Goal: Obtain resource: Download file/media

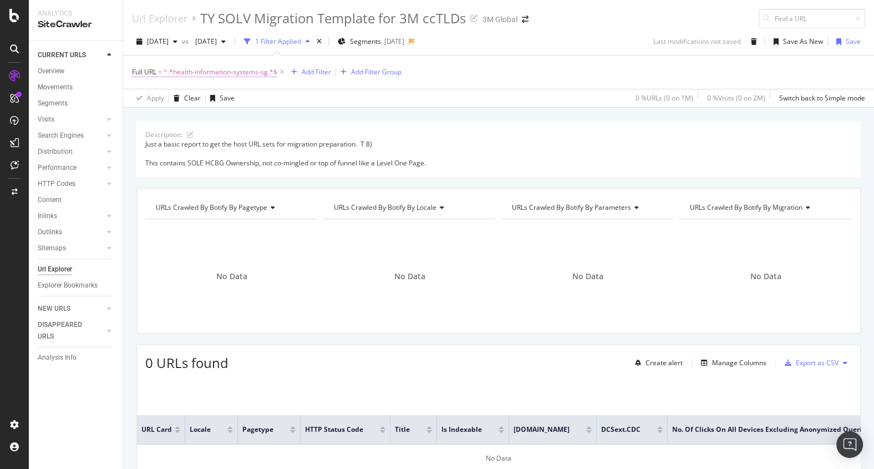
click at [239, 70] on span "^.*health-information-systems-sg.*$" at bounding box center [221, 72] width 114 height 16
click at [138, 72] on icon at bounding box center [138, 71] width 3 height 7
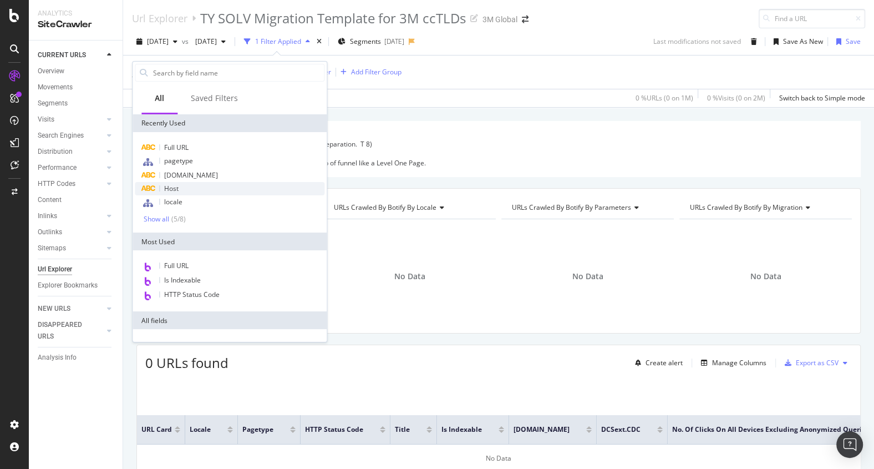
click at [174, 191] on span "Host" at bounding box center [171, 188] width 14 height 9
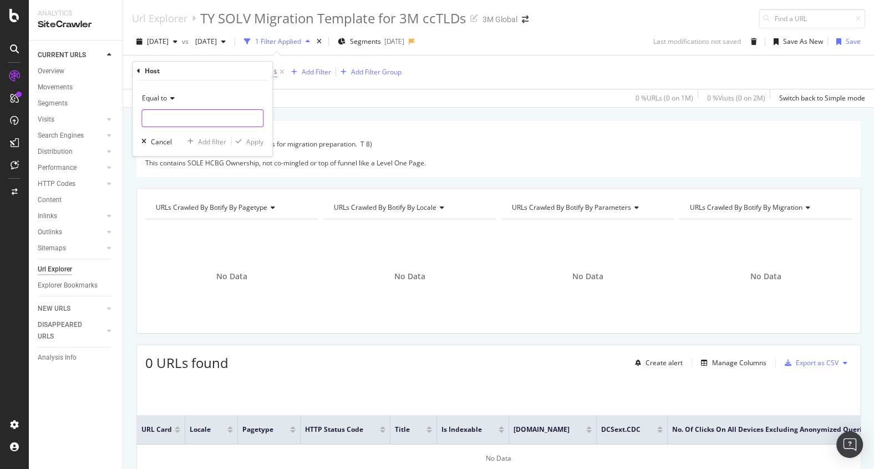
click at [169, 120] on input "text" at bounding box center [202, 118] width 121 height 18
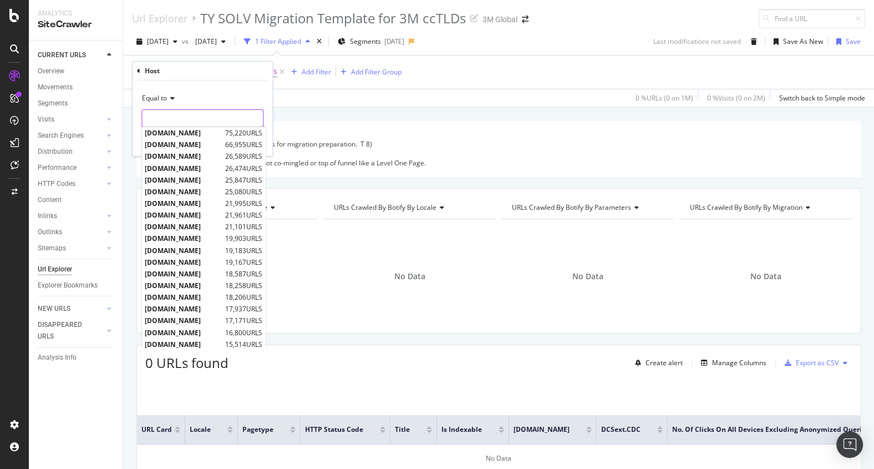
paste input "www.3mdeutschland.de"
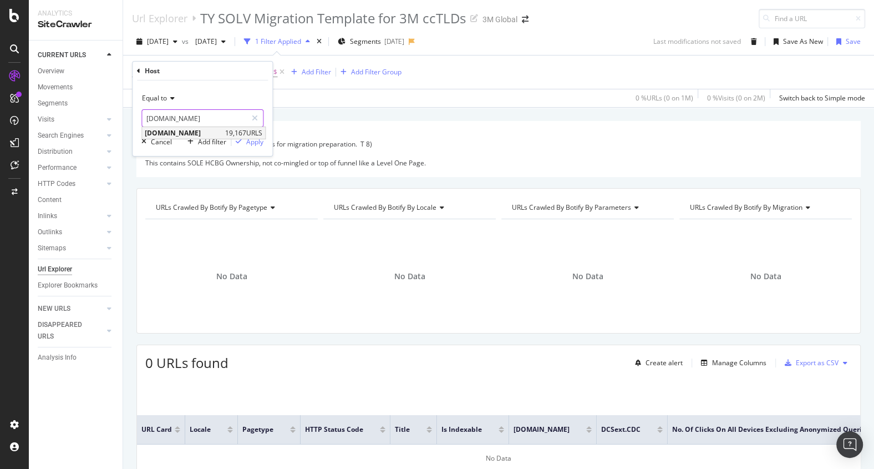
type input "www.3mdeutschland.de"
click at [173, 132] on span "www.3mdeutschland.de" at bounding box center [184, 132] width 78 height 9
click at [210, 139] on div "Add filter" at bounding box center [212, 141] width 28 height 9
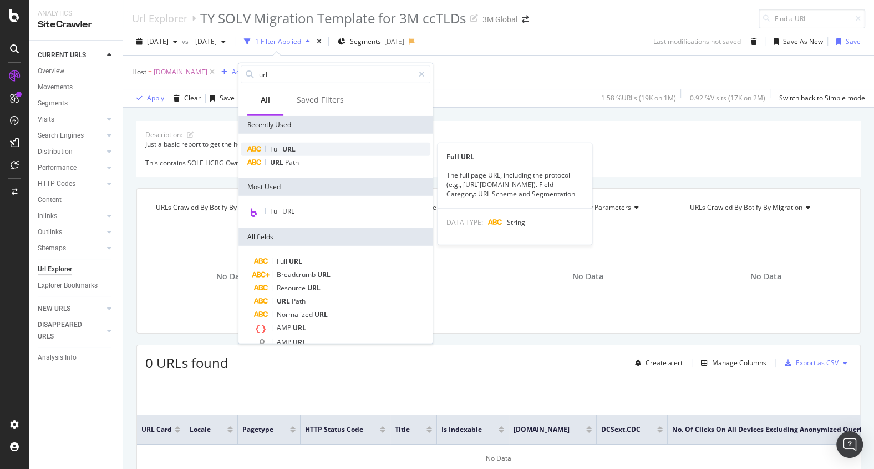
type input "url"
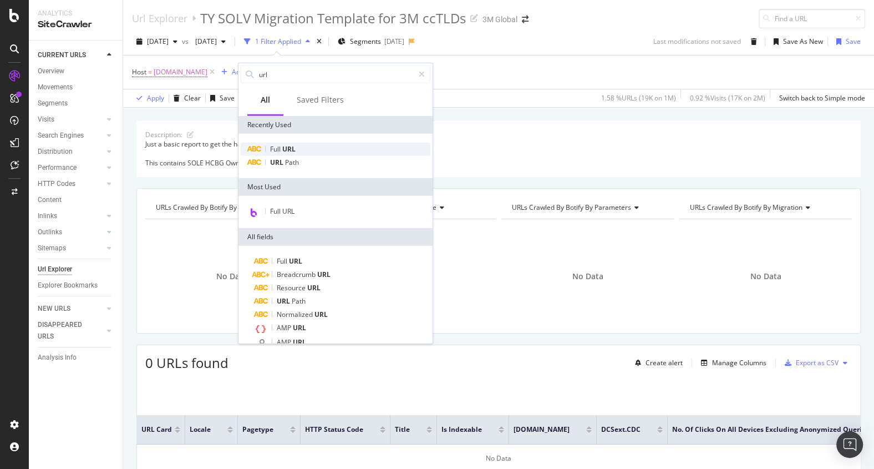
click at [287, 148] on span "URL" at bounding box center [288, 148] width 13 height 9
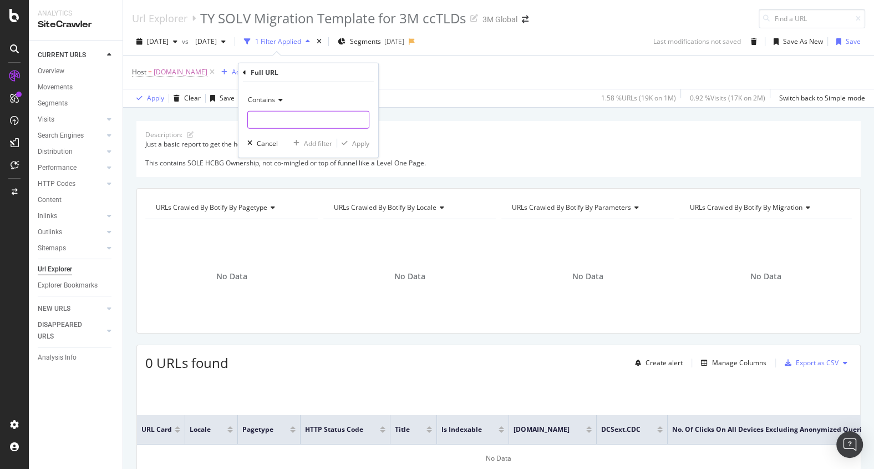
click at [272, 113] on input "text" at bounding box center [308, 120] width 121 height 18
type input "littmann"
click at [356, 148] on button "Apply" at bounding box center [353, 143] width 32 height 11
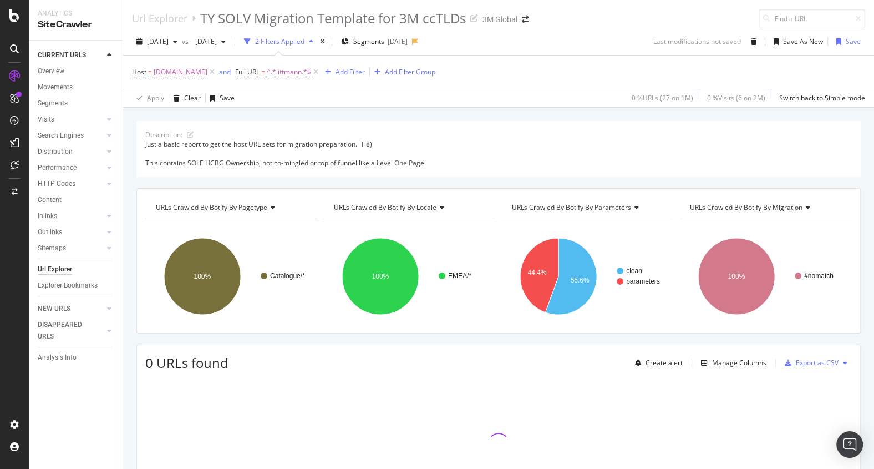
scroll to position [80, 0]
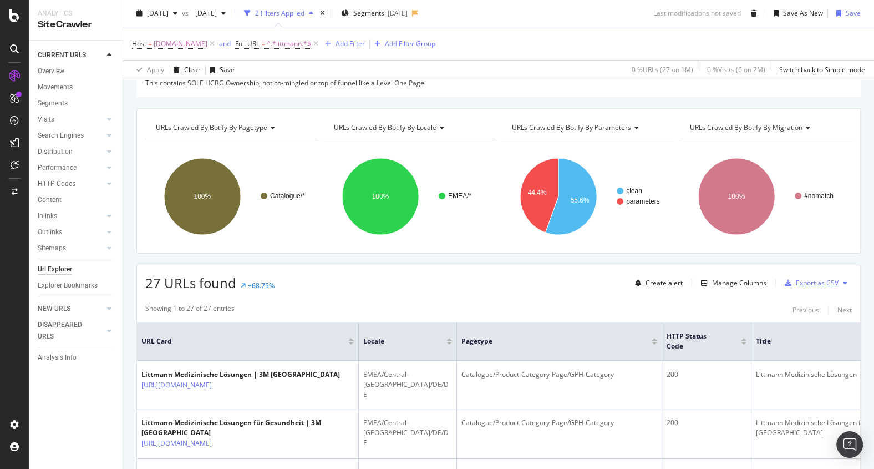
click at [819, 286] on div "Export as CSV" at bounding box center [817, 282] width 43 height 9
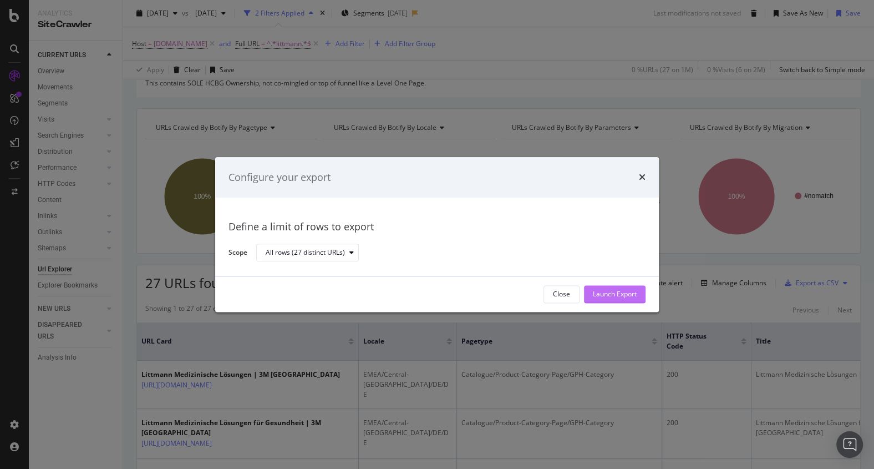
click at [633, 291] on div "Launch Export" at bounding box center [615, 294] width 44 height 9
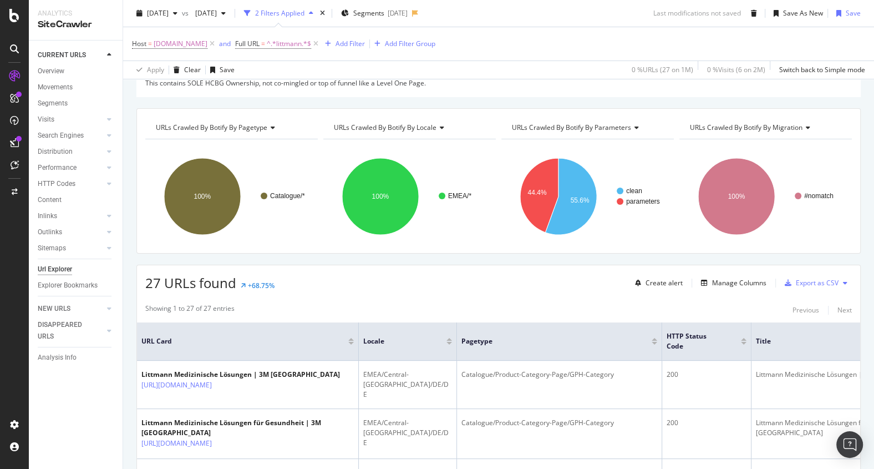
click at [633, 291] on div "Create alert Manage Columns Export as CSV" at bounding box center [741, 283] width 221 height 19
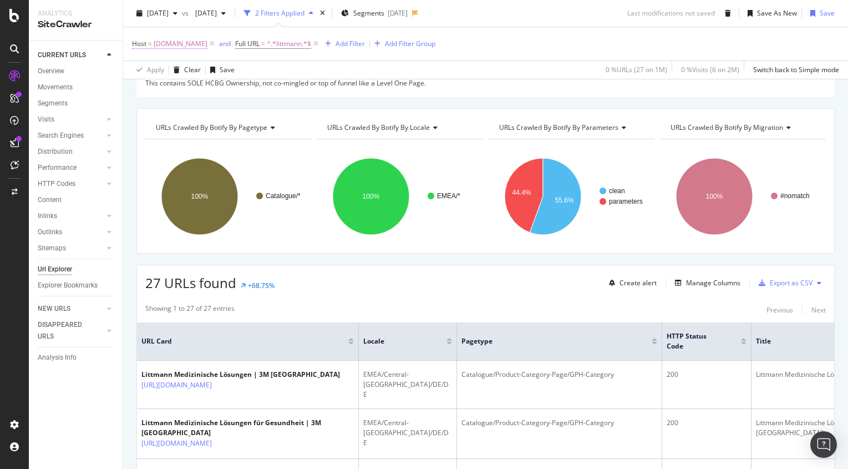
click at [207, 44] on span "www.3mdeutschland.de" at bounding box center [181, 44] width 54 height 16
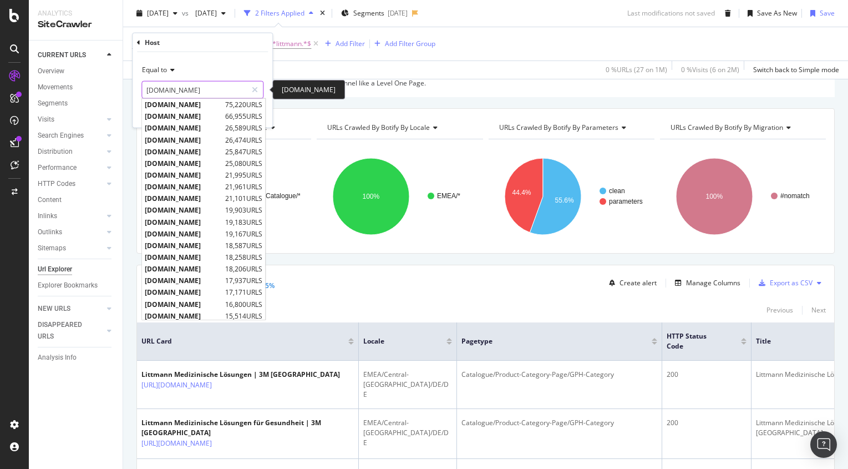
click at [224, 87] on input "www.3mdeutschland.de" at bounding box center [194, 90] width 105 height 18
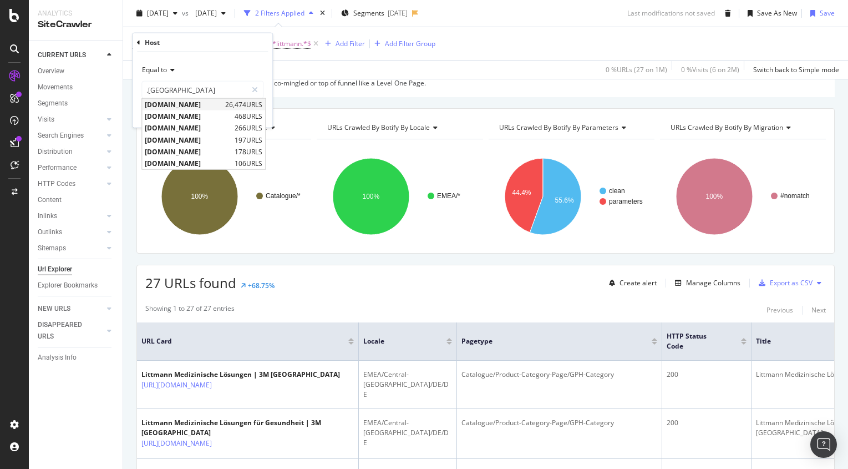
click at [160, 101] on span "www.3m.co.uk" at bounding box center [184, 104] width 78 height 9
type input "www.3m.co.uk"
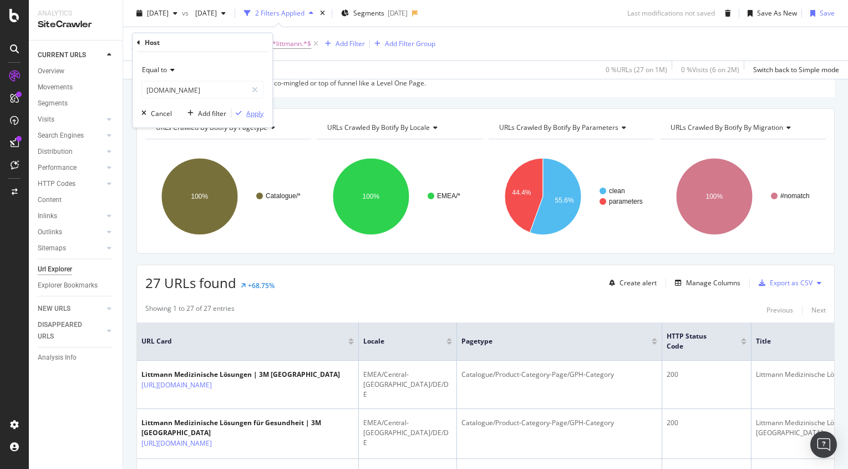
click at [260, 112] on div "Apply" at bounding box center [254, 112] width 17 height 9
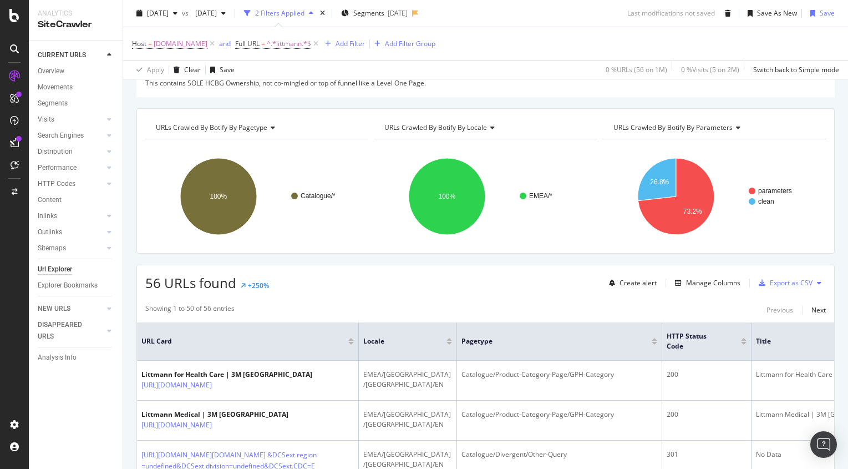
click at [338, 46] on div "Add Filter" at bounding box center [350, 43] width 29 height 9
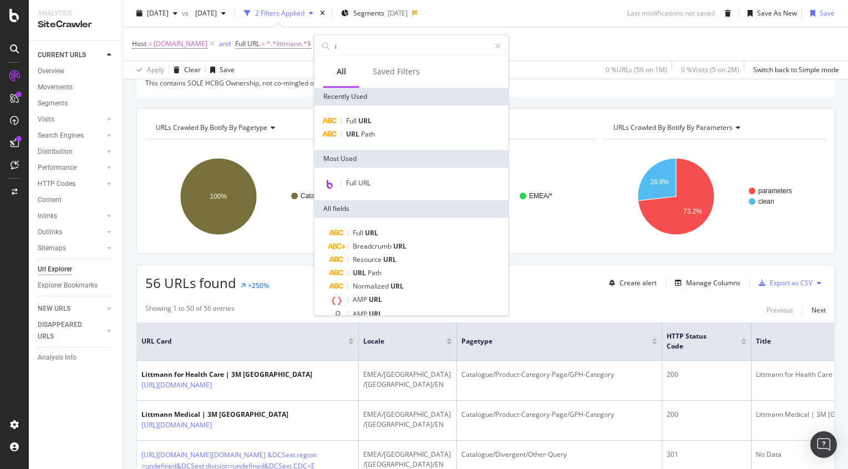
click at [338, 46] on input "i" at bounding box center [412, 46] width 156 height 17
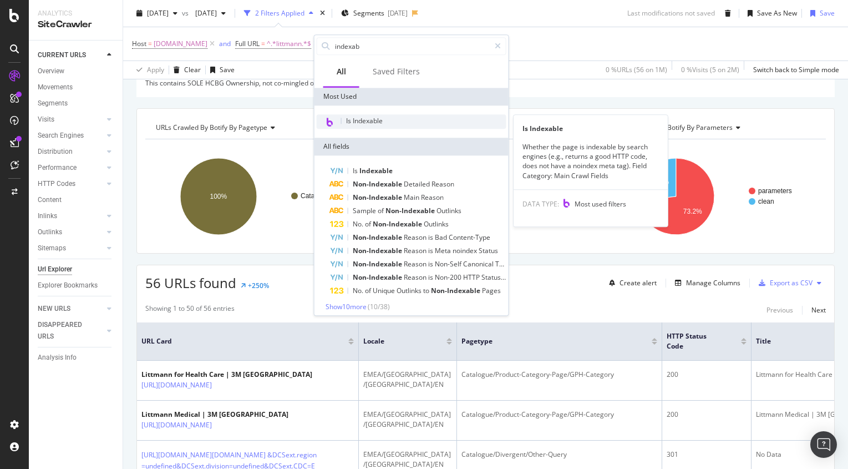
type input "indexab"
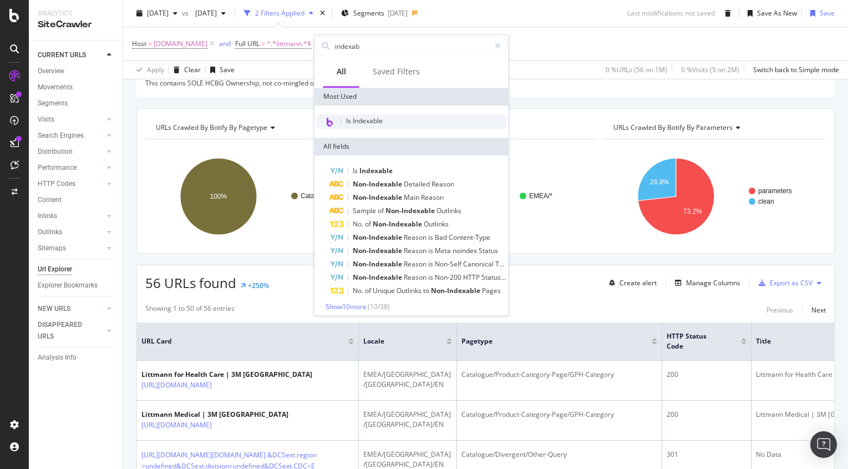
click at [372, 121] on span "Is Indexable" at bounding box center [364, 120] width 37 height 9
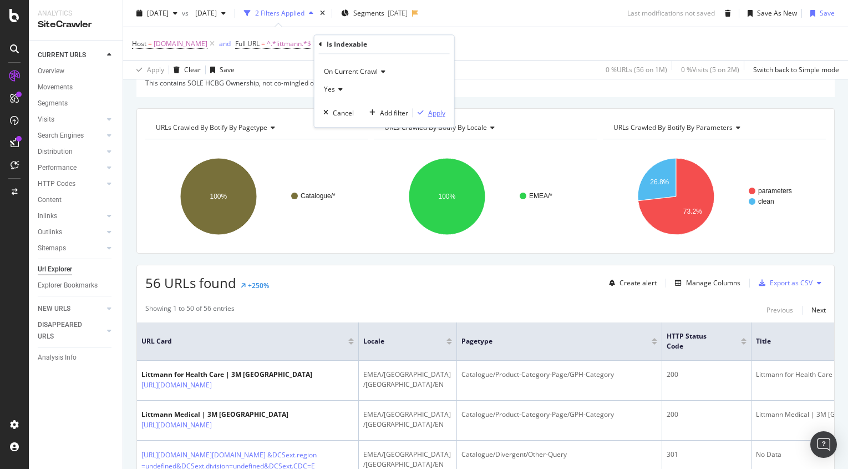
click at [436, 113] on div "Apply" at bounding box center [436, 112] width 17 height 9
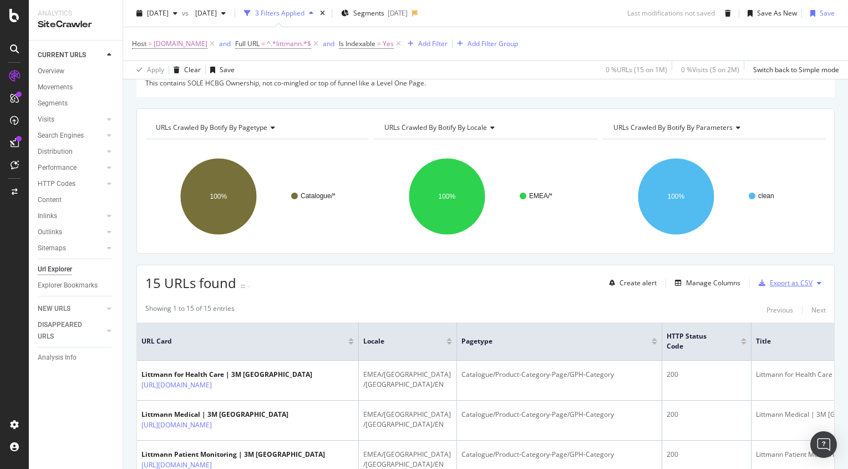
click at [781, 279] on div "Export as CSV" at bounding box center [791, 282] width 43 height 9
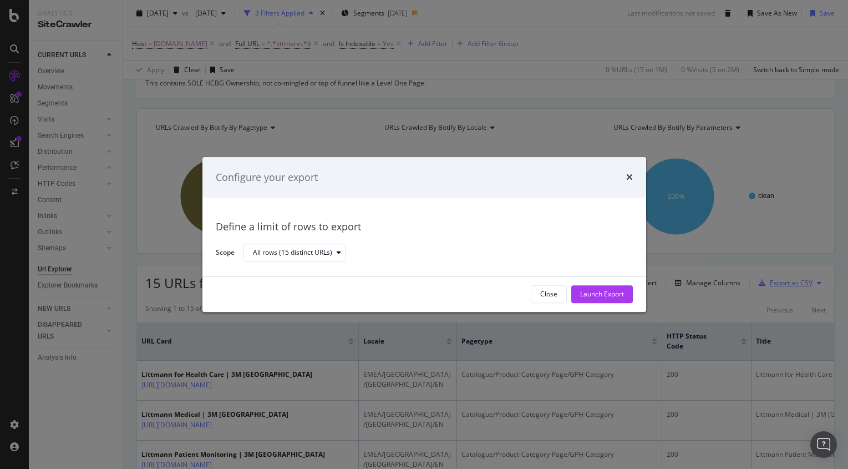
scroll to position [80, 0]
click at [612, 295] on div "Launch Export" at bounding box center [602, 294] width 44 height 9
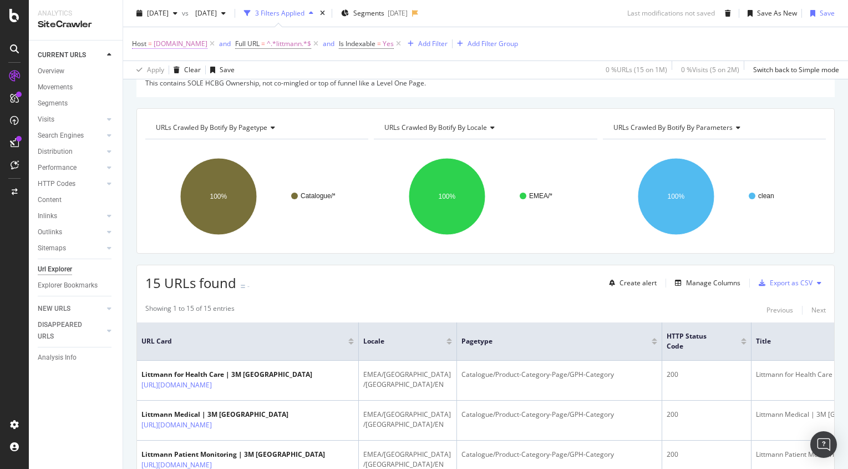
click at [189, 43] on span "www.3m.co.uk" at bounding box center [181, 44] width 54 height 16
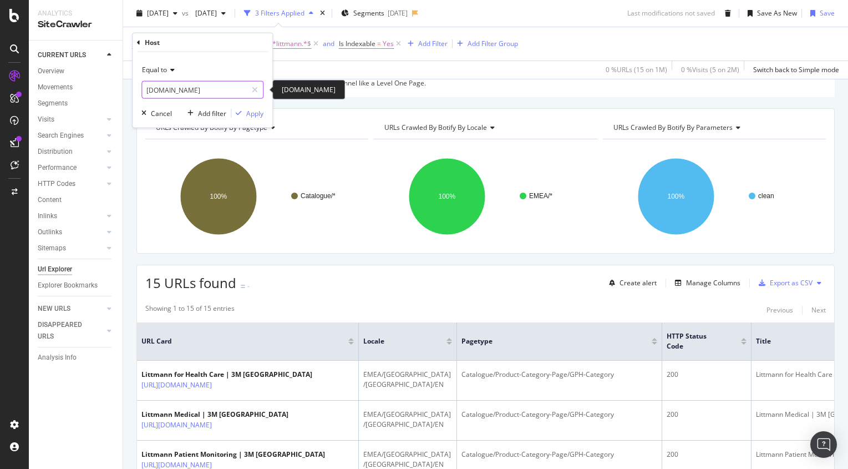
click at [199, 92] on input "www.3m.co.uk" at bounding box center [194, 90] width 105 height 18
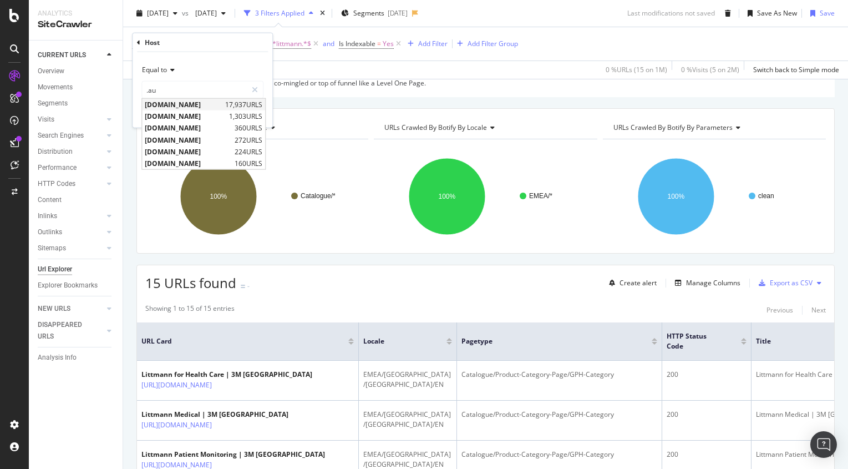
click at [163, 104] on span "www.3m.com.au" at bounding box center [184, 104] width 78 height 9
type input "www.3m.com.au"
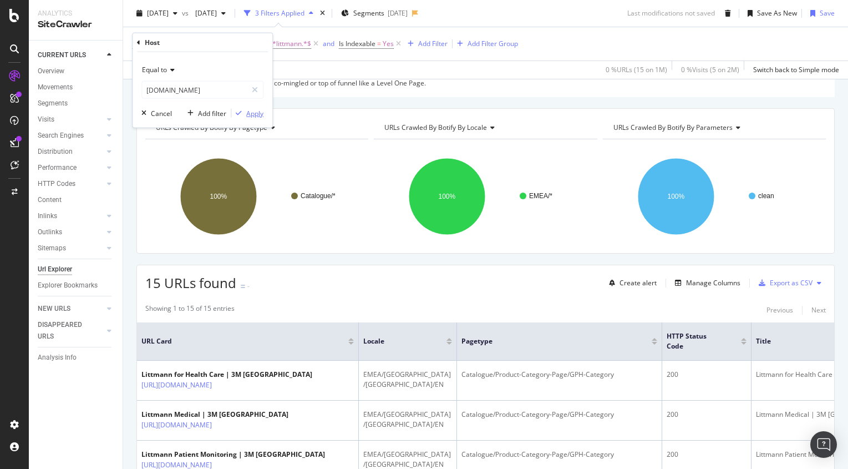
click at [251, 112] on div "Apply" at bounding box center [254, 112] width 17 height 9
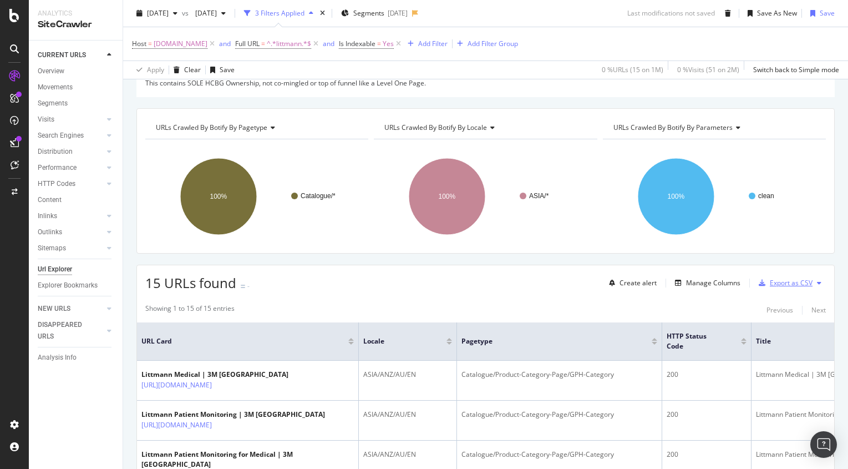
click at [785, 283] on div "Export as CSV" at bounding box center [791, 282] width 43 height 9
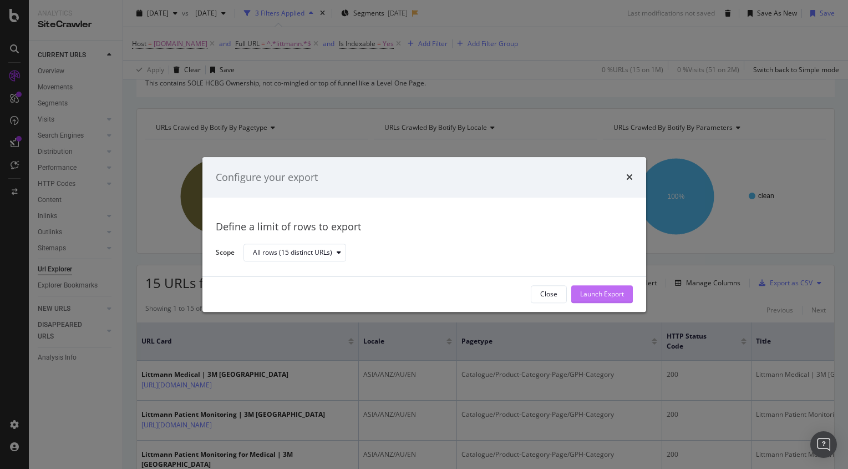
click at [593, 299] on div "Launch Export" at bounding box center [602, 294] width 44 height 17
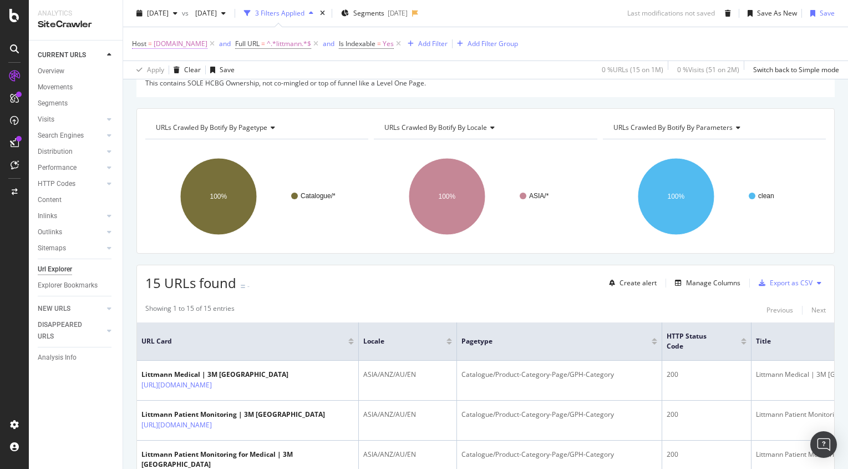
click at [190, 46] on span "www.3m.com.au" at bounding box center [181, 44] width 54 height 16
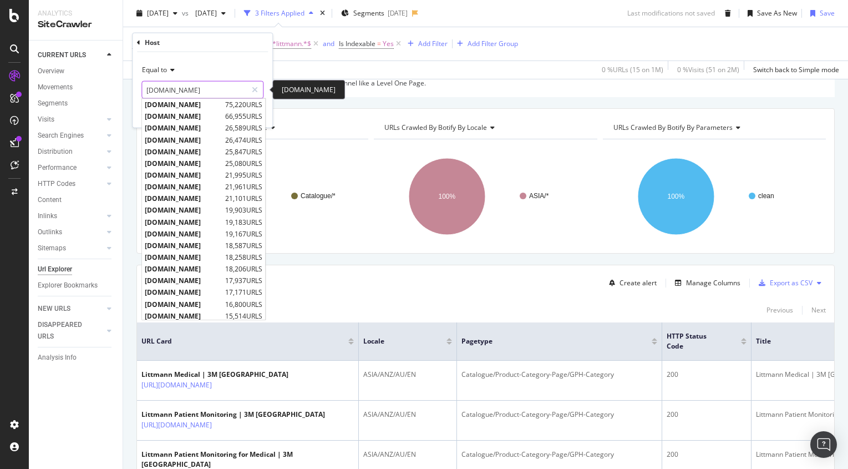
click at [200, 91] on input "www.3m.com.au" at bounding box center [194, 90] width 105 height 18
type input ".co"
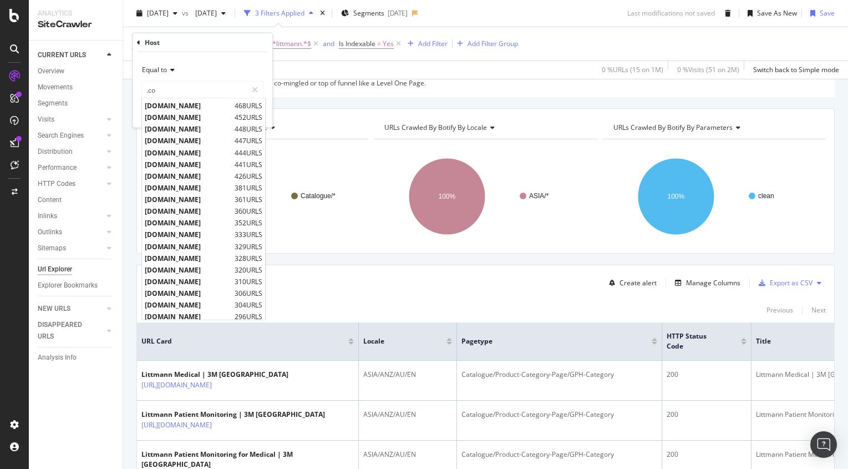
scroll to position [0, 0]
click at [181, 86] on input ".co" at bounding box center [194, 90] width 105 height 18
click at [204, 200] on span "www.3m.com.es" at bounding box center [184, 198] width 78 height 9
type input "www.3m.com.es"
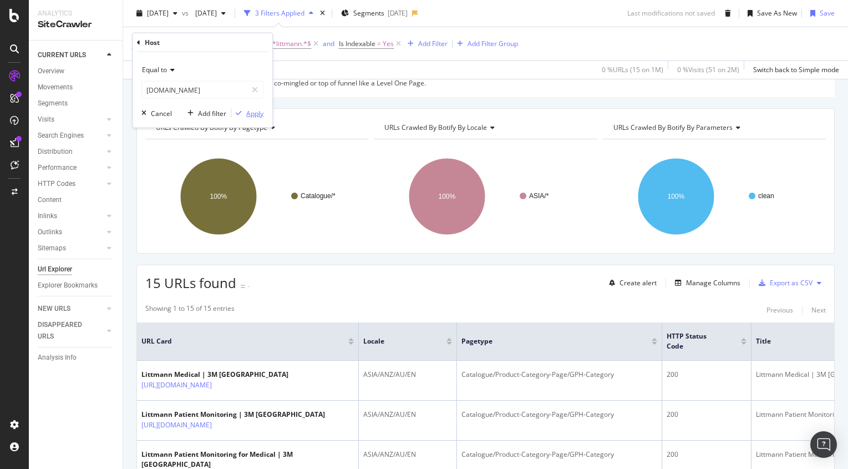
click at [253, 110] on div "Apply" at bounding box center [254, 112] width 17 height 9
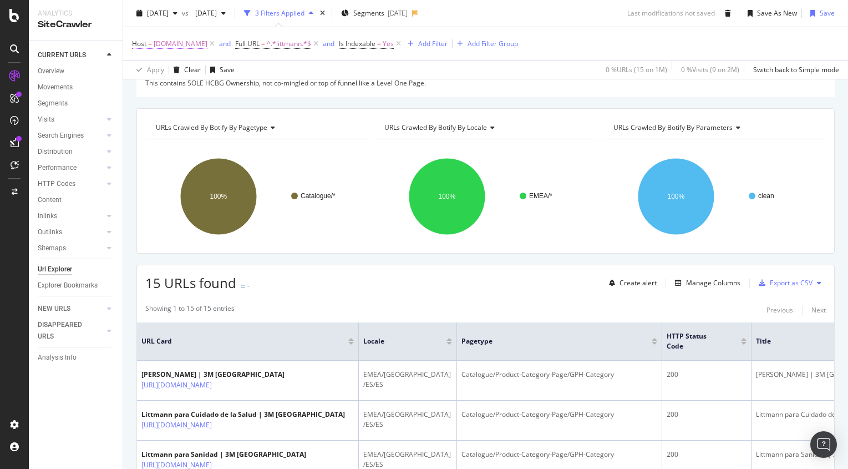
click at [173, 47] on span "www.3m.com.es" at bounding box center [181, 44] width 54 height 16
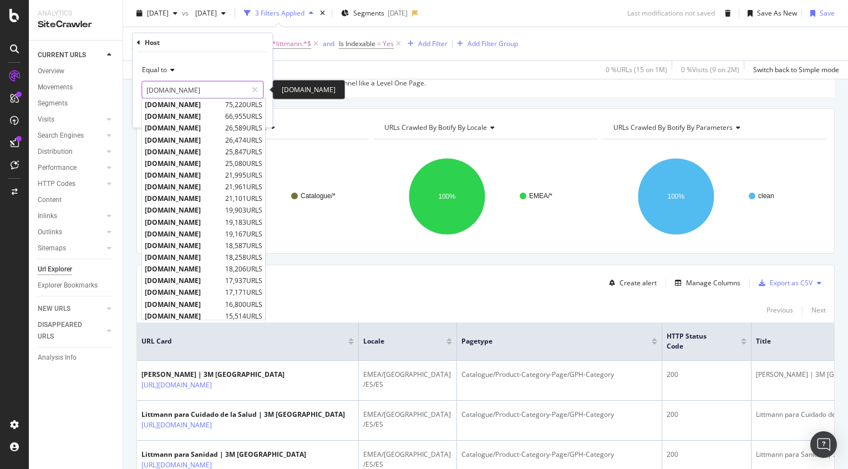
click at [175, 89] on input "www.3m.com.es" at bounding box center [194, 90] width 105 height 18
paste input "www.3m.com.co/"
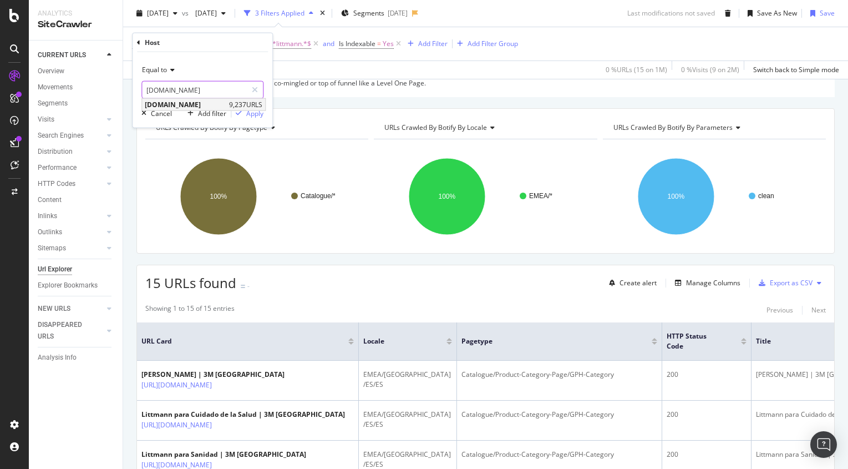
type input "www.3m.com.co"
click at [207, 107] on span "www.3m.com.co" at bounding box center [186, 104] width 82 height 9
click at [260, 114] on div "Apply" at bounding box center [254, 112] width 17 height 9
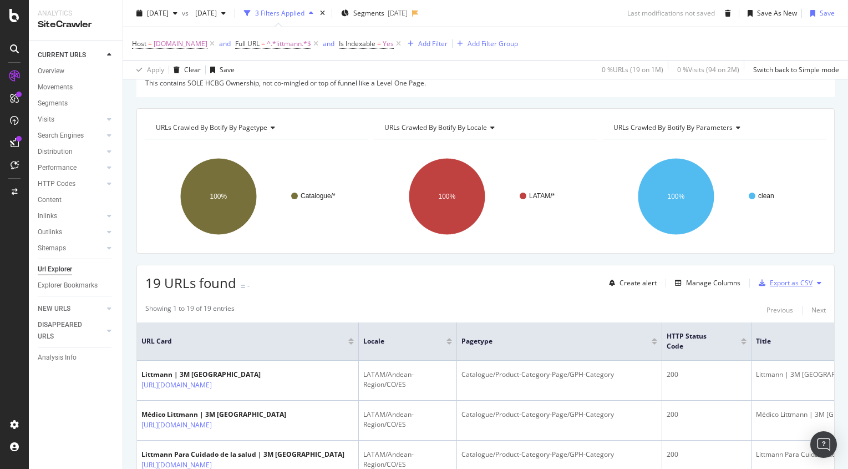
click at [776, 280] on div "Export as CSV" at bounding box center [791, 282] width 43 height 9
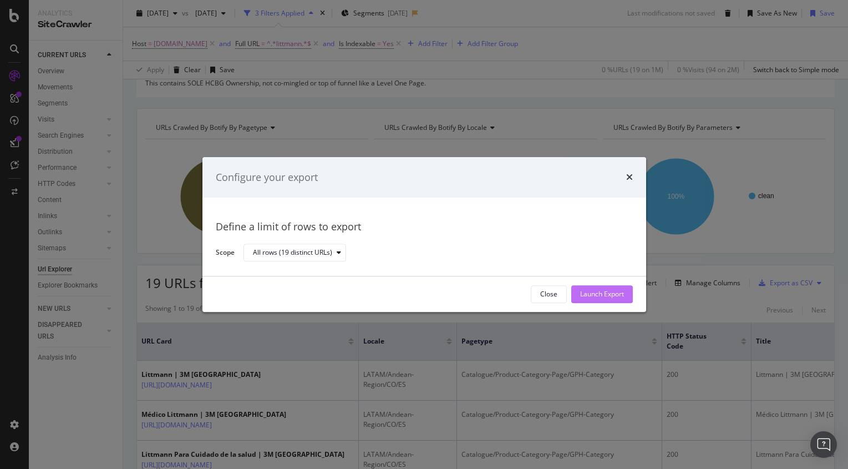
click at [600, 291] on div "Launch Export" at bounding box center [602, 294] width 44 height 9
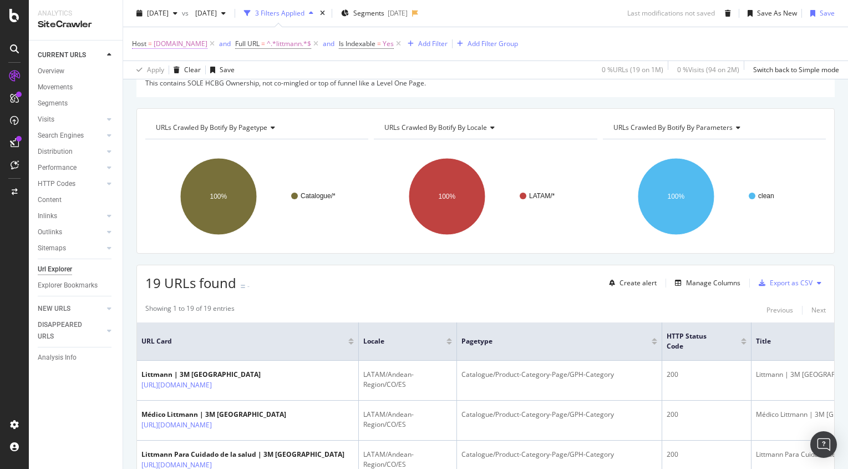
click at [188, 46] on span "www.3m.com.co" at bounding box center [181, 44] width 54 height 16
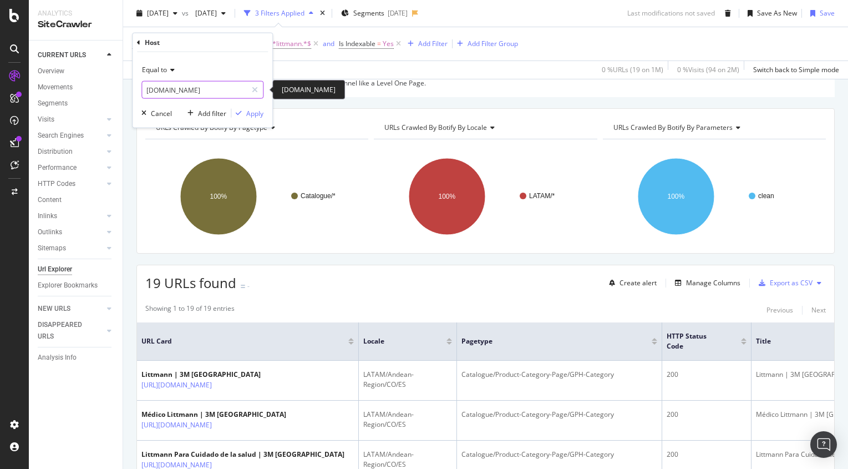
click at [208, 87] on input "www.3m.com.co" at bounding box center [194, 90] width 105 height 18
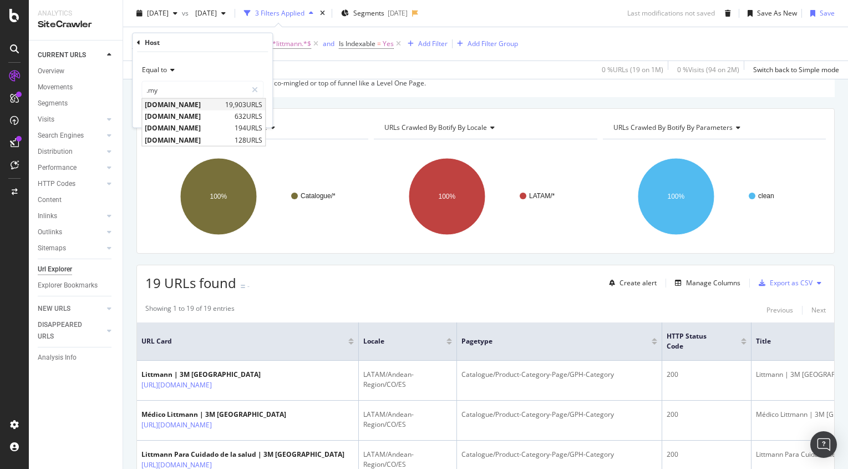
click at [190, 103] on span "www.3m.com.my" at bounding box center [184, 104] width 78 height 9
type input "www.3m.com.my"
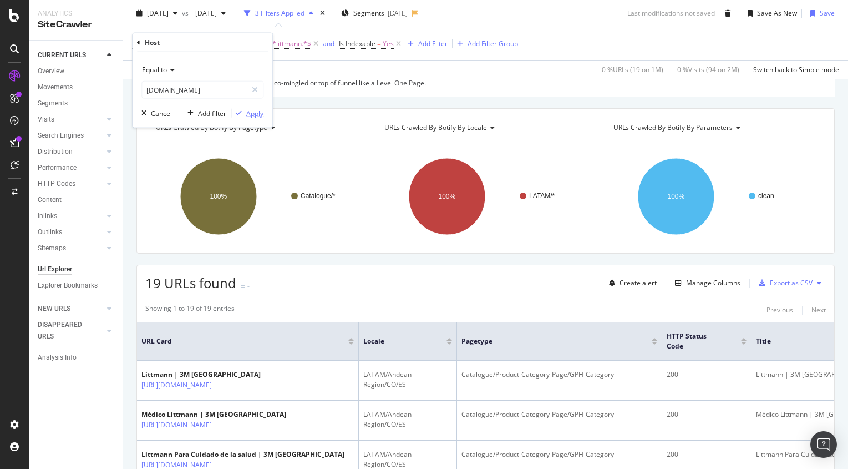
click at [256, 111] on div "Apply" at bounding box center [254, 112] width 17 height 9
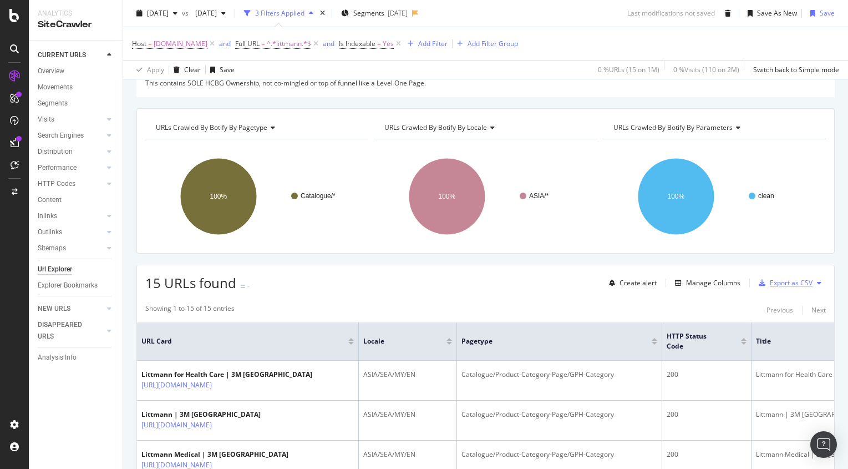
click at [780, 285] on div "Export as CSV" at bounding box center [791, 282] width 43 height 9
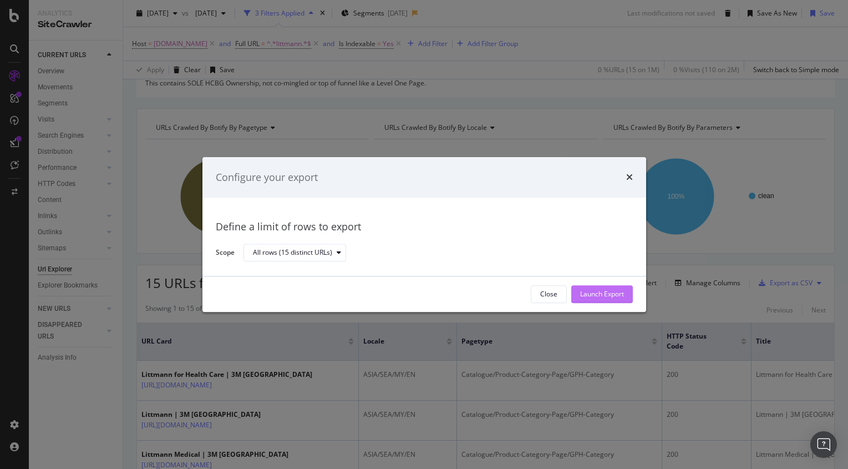
click at [621, 292] on div "Launch Export" at bounding box center [602, 294] width 44 height 9
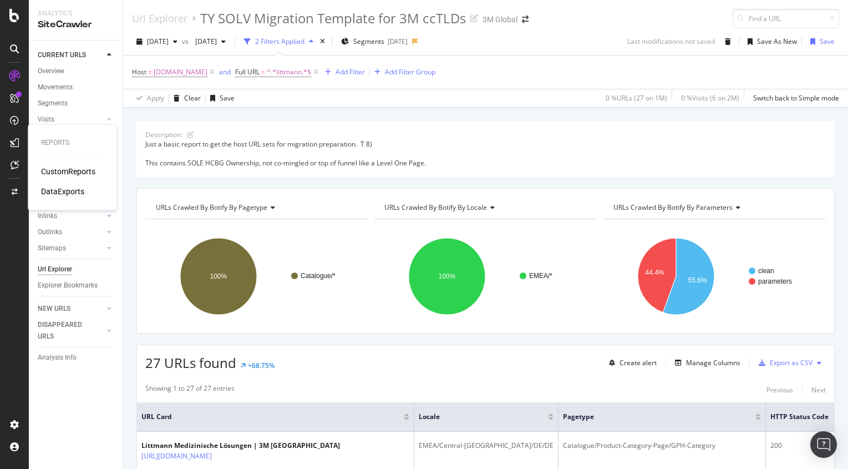
click at [50, 189] on div "DataExports" at bounding box center [62, 191] width 43 height 11
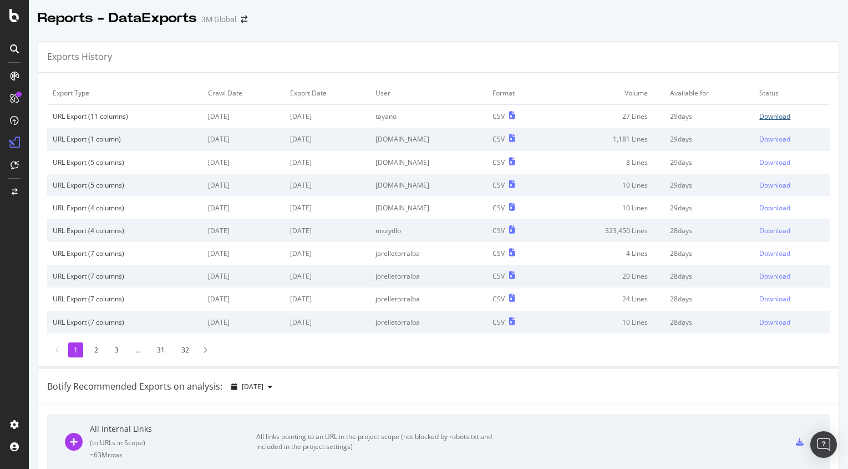
click at [675, 117] on div "Download" at bounding box center [775, 116] width 31 height 9
click at [782, 114] on div "Download" at bounding box center [775, 116] width 31 height 9
click at [769, 119] on div "Download" at bounding box center [775, 116] width 31 height 9
click at [772, 119] on div "Download" at bounding box center [775, 116] width 31 height 9
click at [777, 120] on div "Download" at bounding box center [775, 116] width 31 height 9
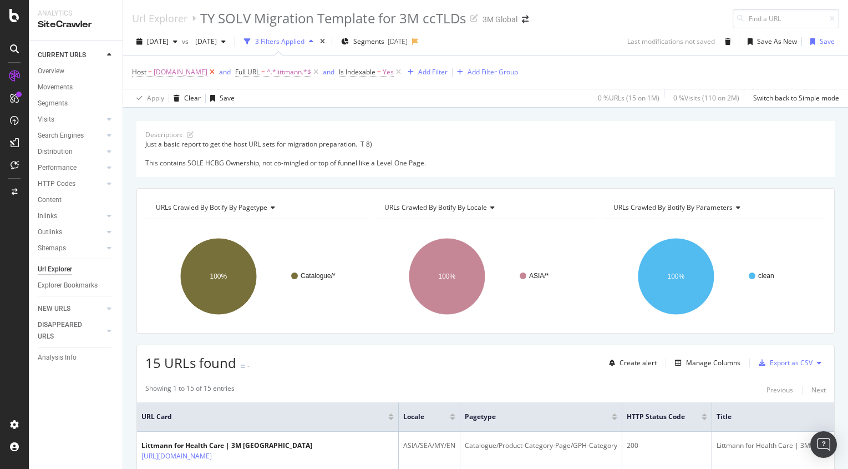
click at [212, 73] on icon at bounding box center [211, 72] width 9 height 11
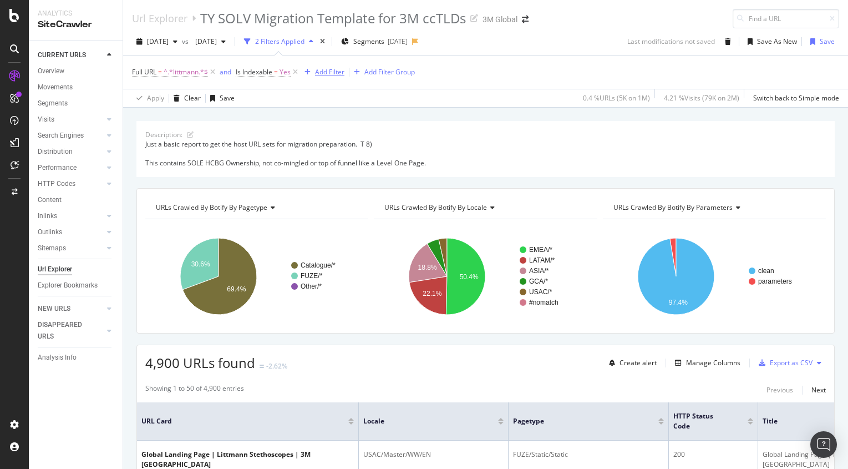
click at [318, 73] on div "Add Filter" at bounding box center [329, 71] width 29 height 9
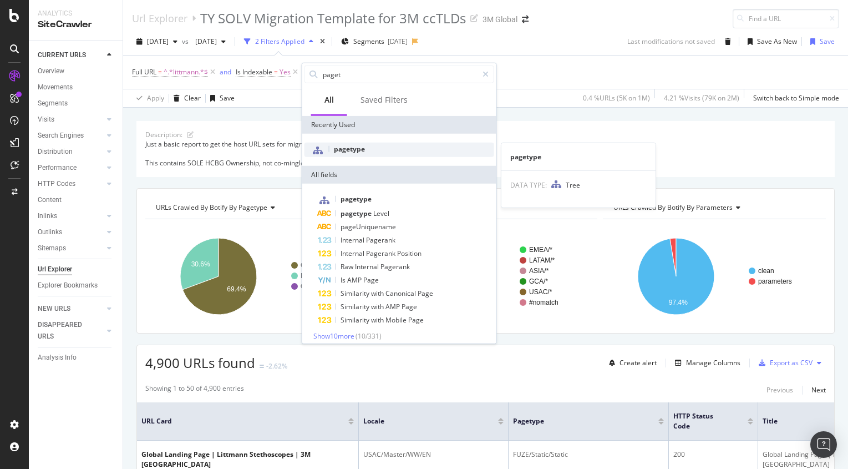
type input "paget"
click at [344, 151] on span "pagetype" at bounding box center [349, 148] width 31 height 9
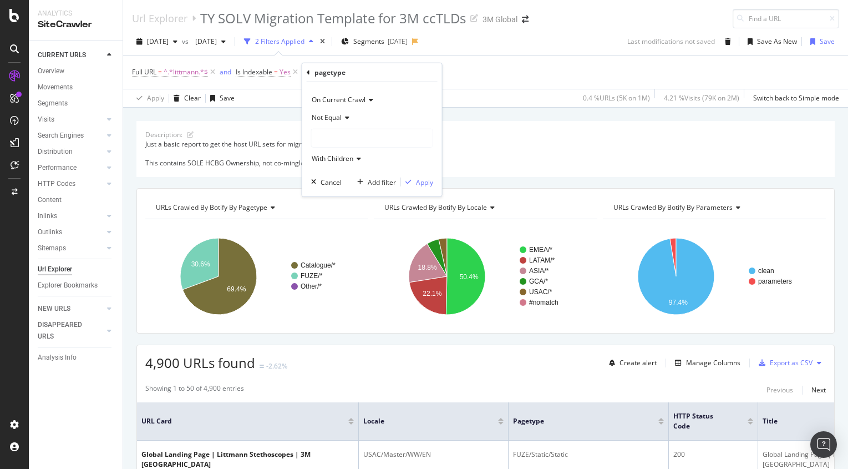
click at [344, 131] on div at bounding box center [372, 138] width 121 height 18
click at [343, 119] on icon at bounding box center [346, 117] width 8 height 7
click at [335, 135] on div "Equal" at bounding box center [373, 140] width 119 height 14
click at [336, 138] on span "Catalogue/Product-Detail-Page" at bounding box center [360, 137] width 96 height 9
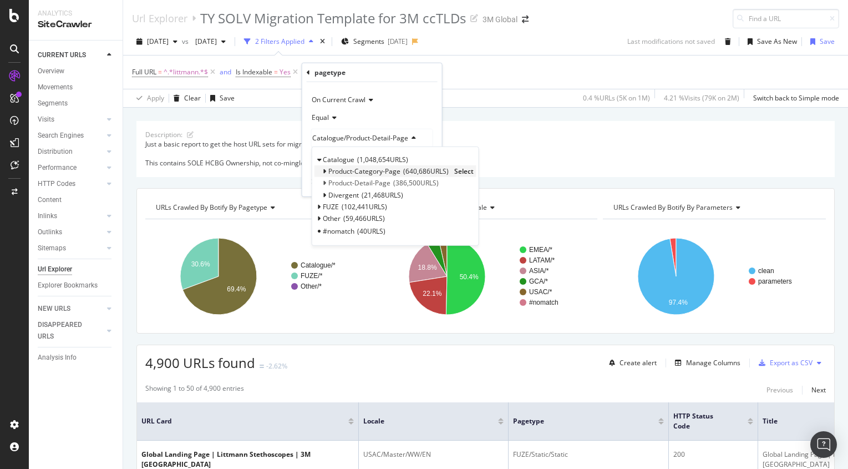
click at [345, 172] on span "Product-Category-Page" at bounding box center [364, 170] width 72 height 9
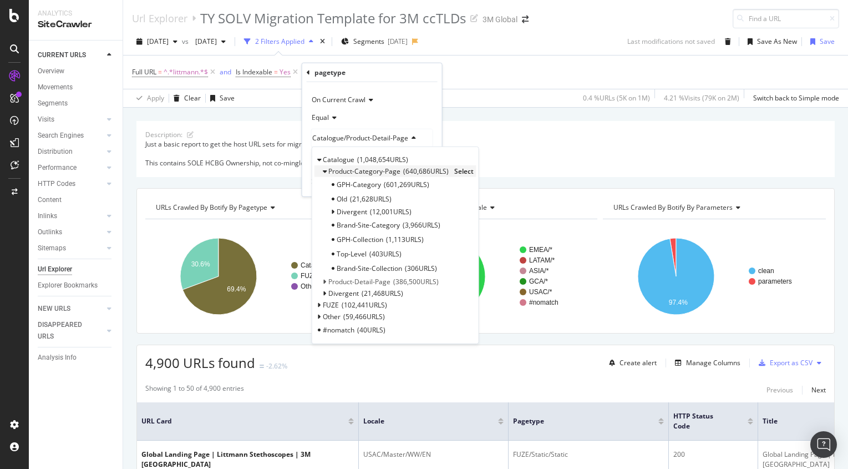
click at [462, 168] on span "Select" at bounding box center [463, 170] width 19 height 9
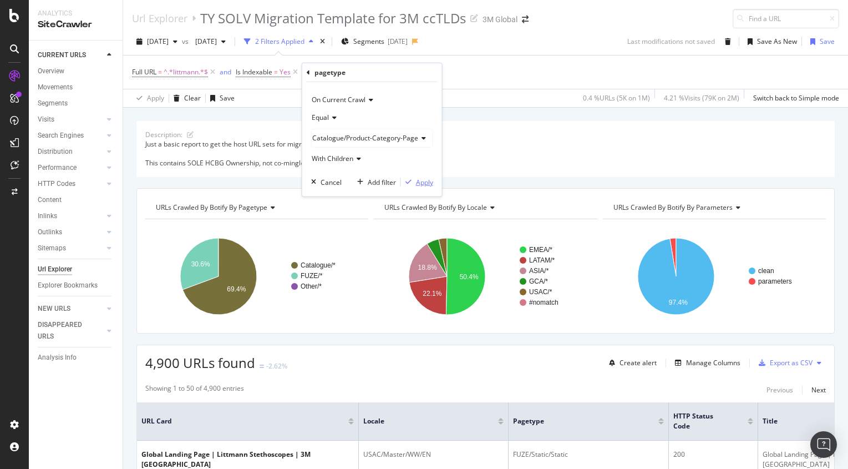
click at [425, 180] on div "Apply" at bounding box center [424, 181] width 17 height 9
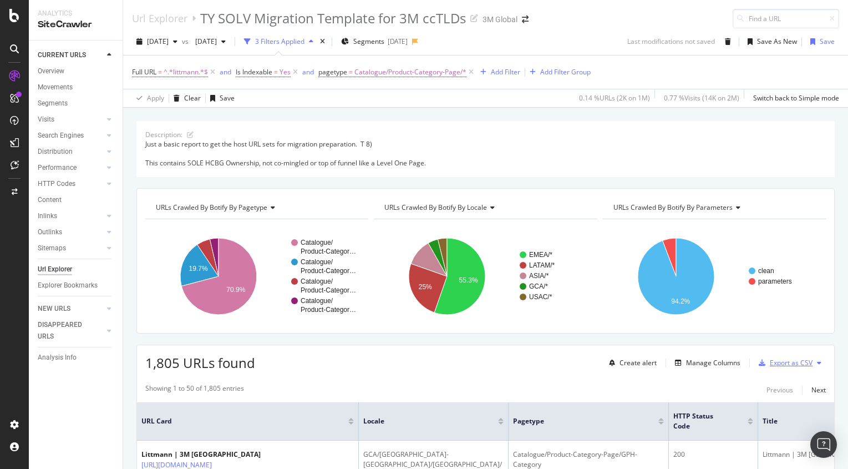
click at [777, 363] on div "Export as CSV" at bounding box center [791, 362] width 43 height 9
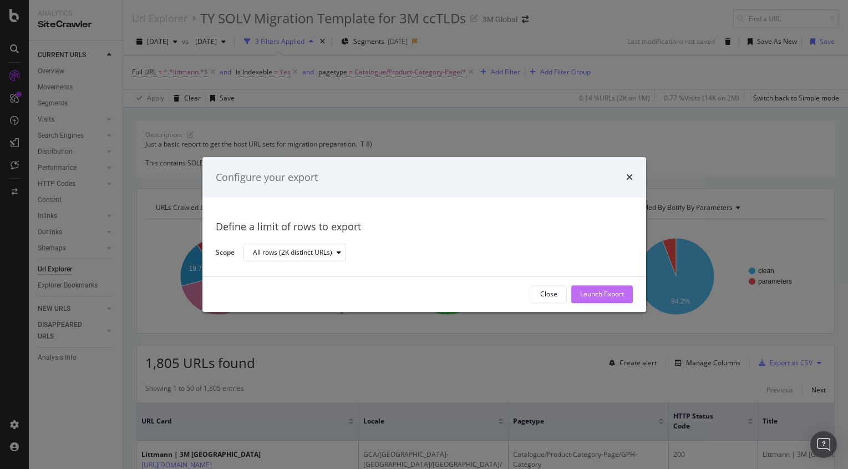
click at [606, 302] on div "Launch Export" at bounding box center [602, 294] width 44 height 17
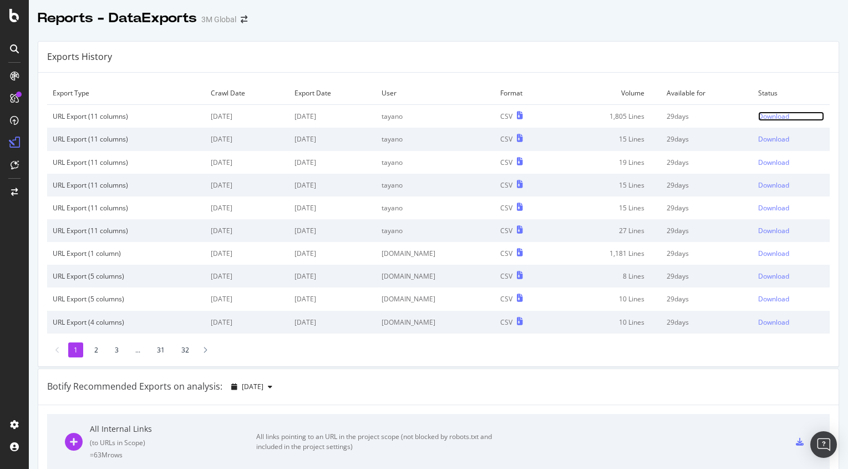
click at [763, 119] on div "Download" at bounding box center [773, 116] width 31 height 9
